Goal: Browse casually

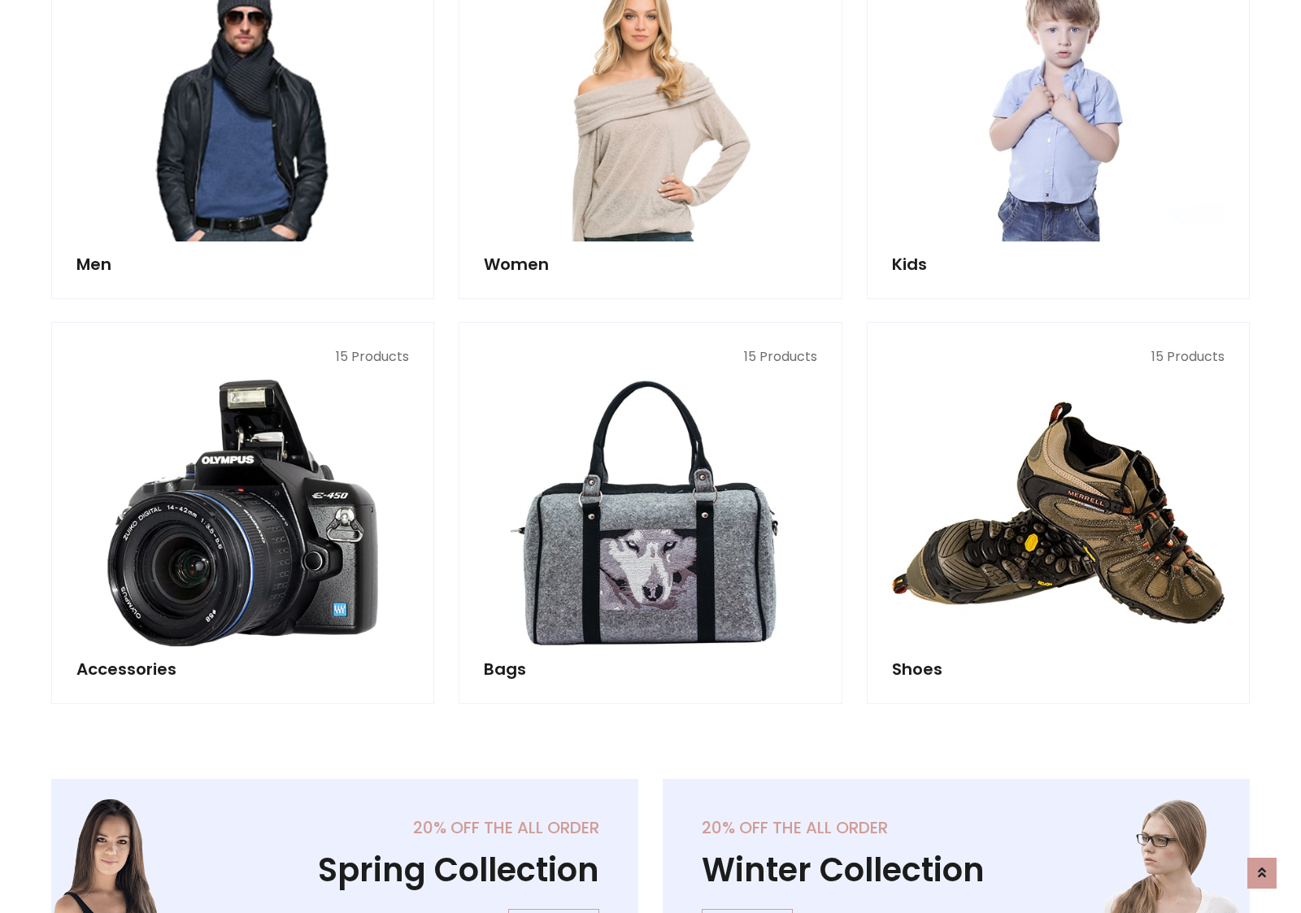
scroll to position [544, 0]
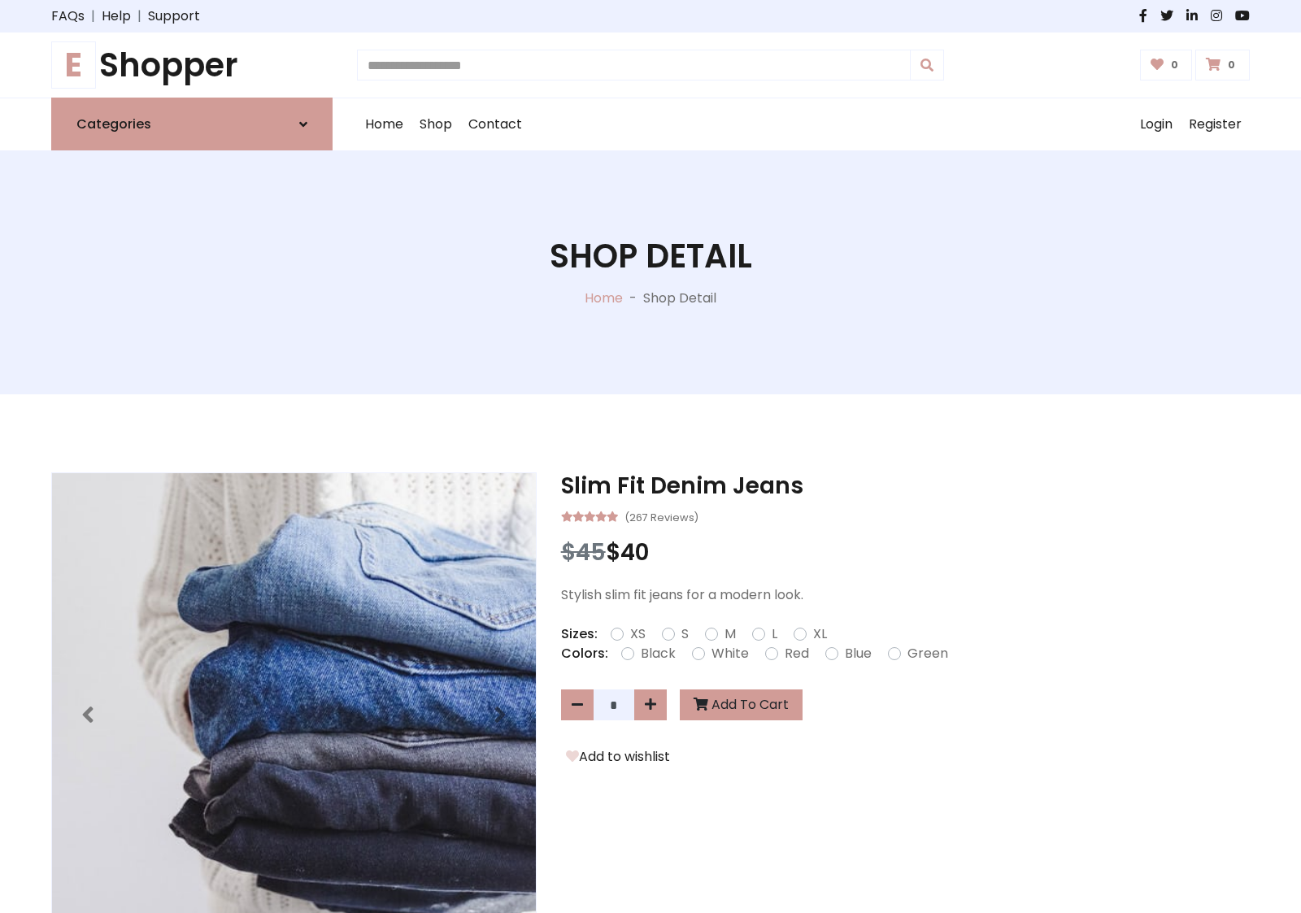
click at [192, 65] on h1 "E Shopper" at bounding box center [191, 65] width 281 height 39
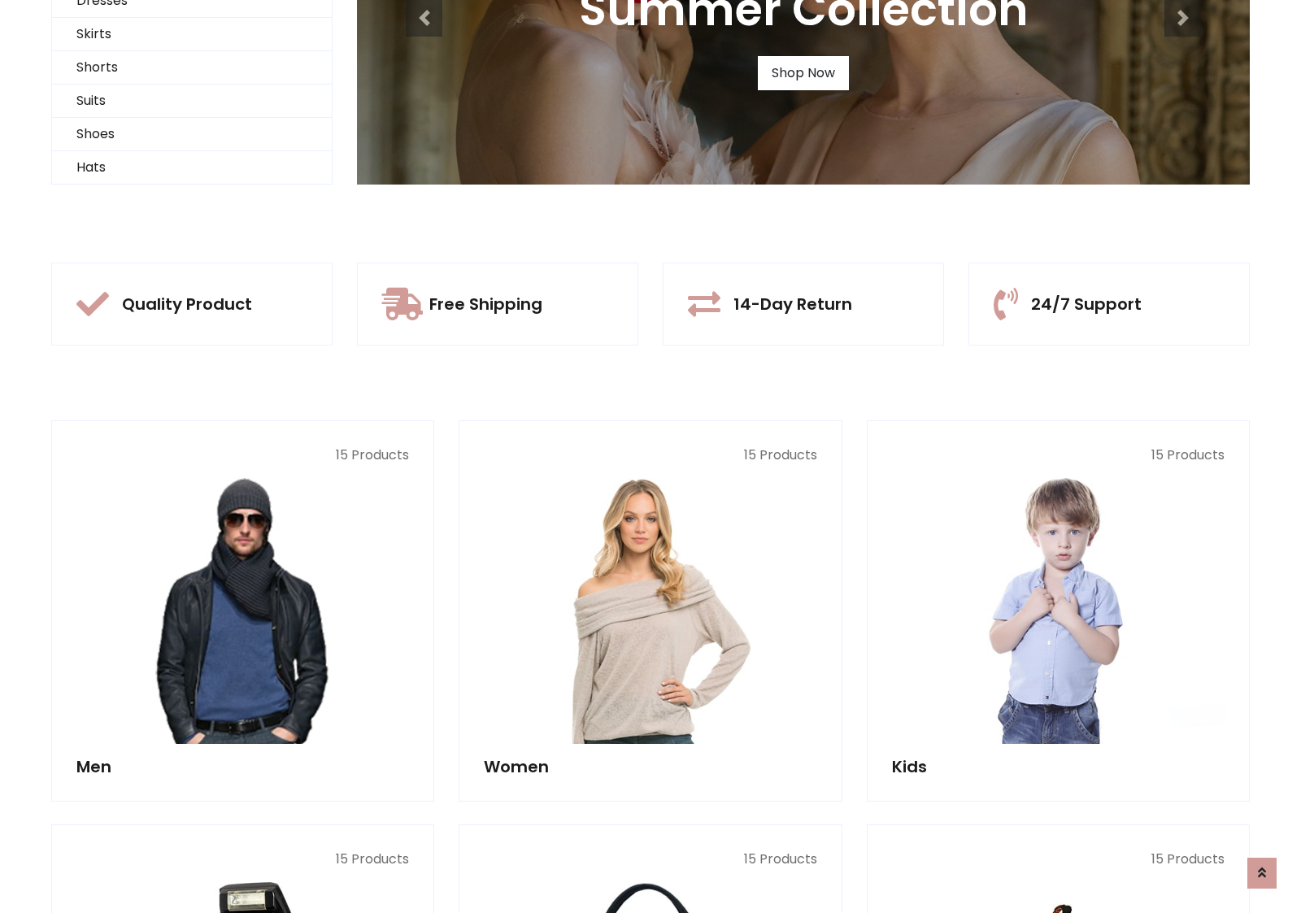
scroll to position [157, 0]
